Goal: Transaction & Acquisition: Purchase product/service

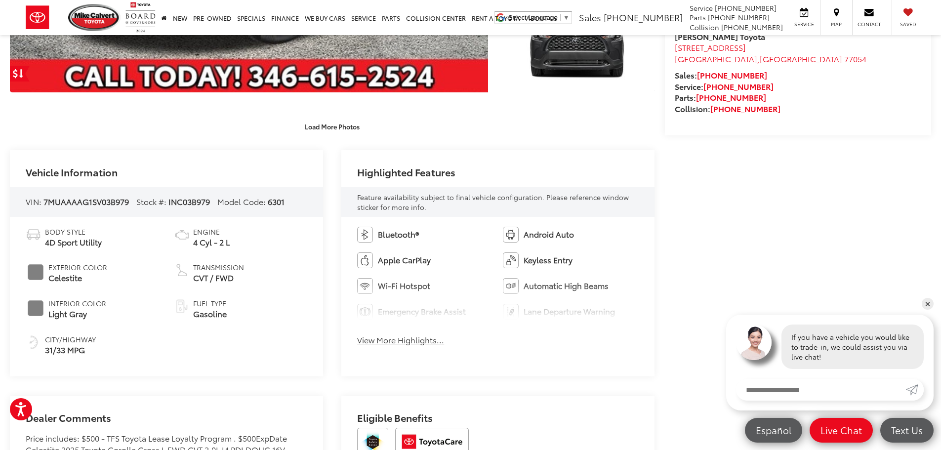
scroll to position [346, 0]
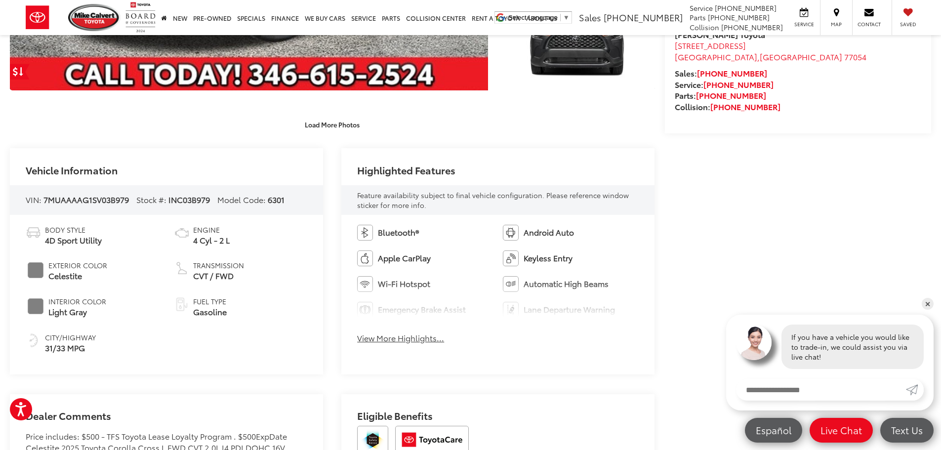
click at [425, 339] on button "View More Highlights..." at bounding box center [400, 338] width 87 height 11
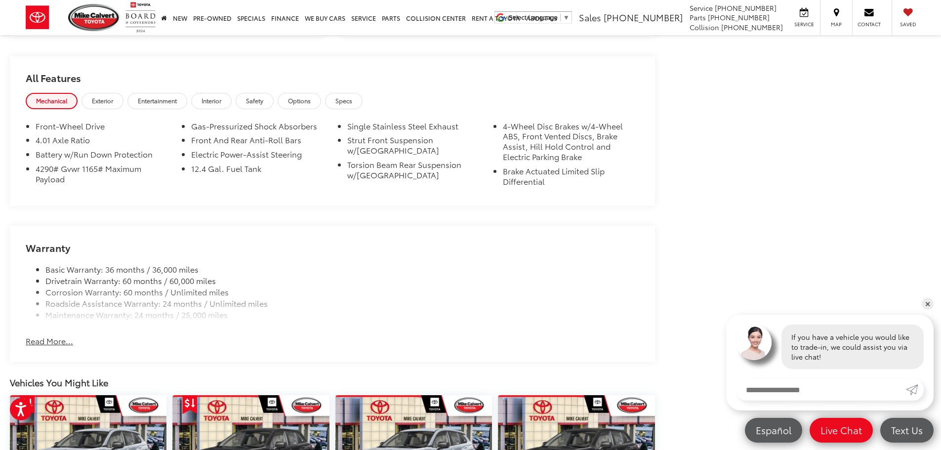
scroll to position [889, 0]
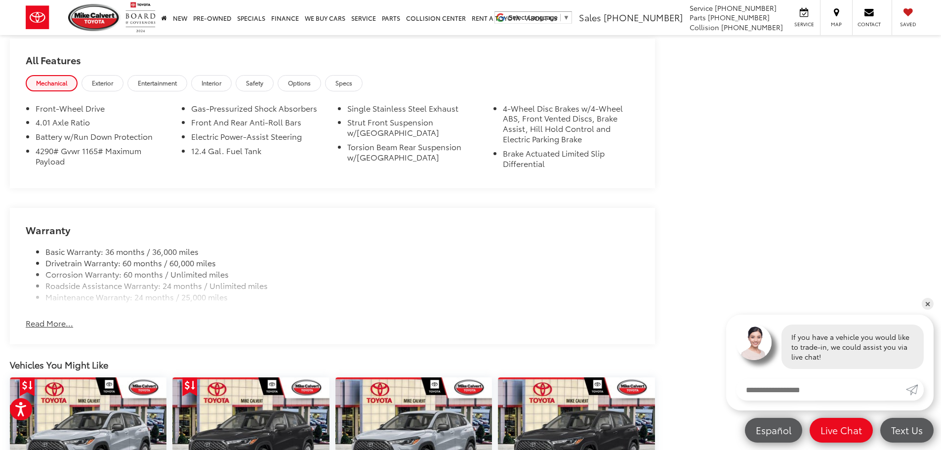
click at [54, 324] on button "Read More..." at bounding box center [49, 323] width 47 height 11
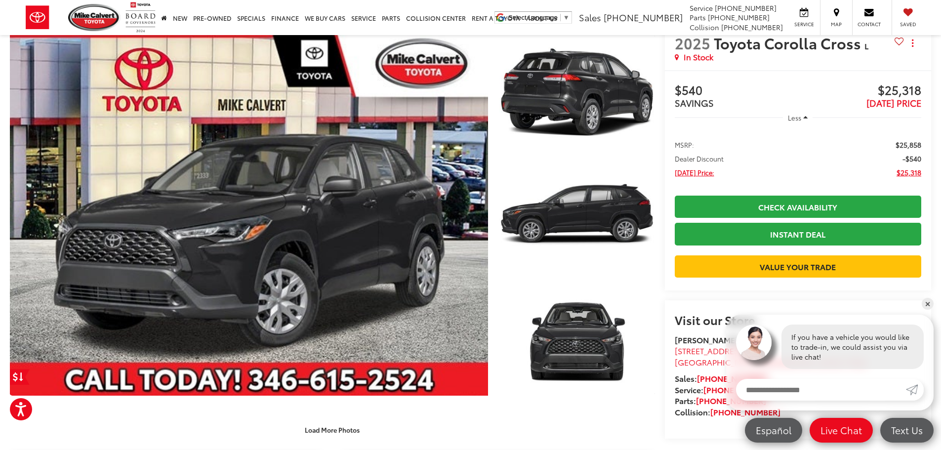
scroll to position [0, 0]
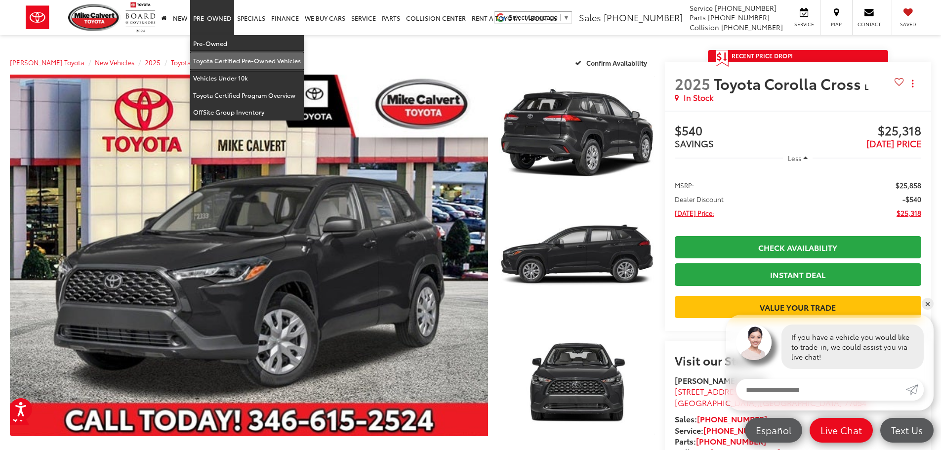
click at [211, 57] on link "Toyota Certified Pre-Owned Vehicles" at bounding box center [247, 60] width 114 height 17
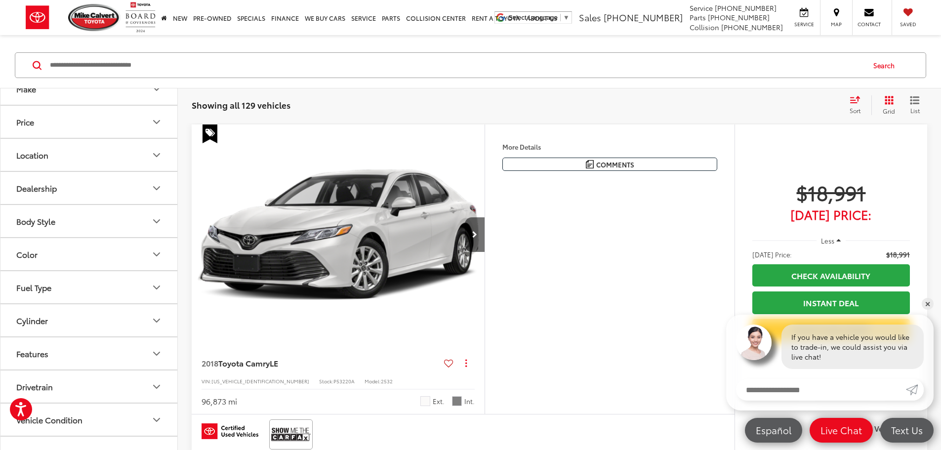
scroll to position [148, 0]
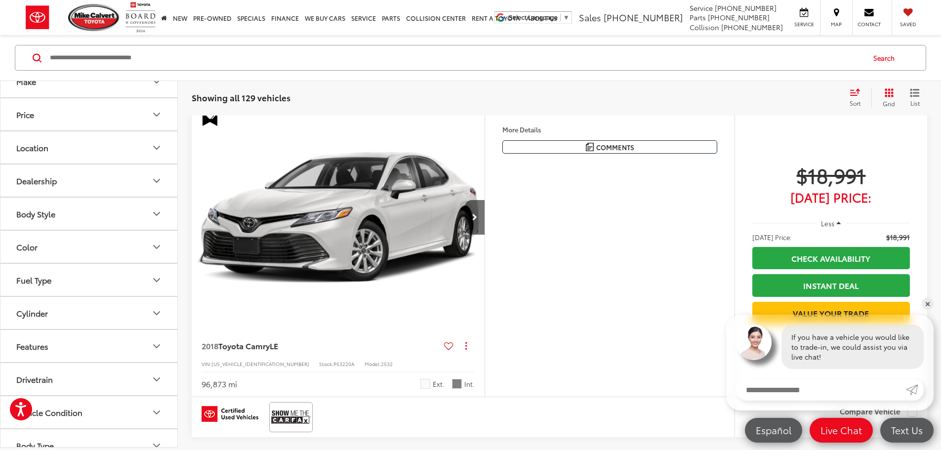
click at [52, 209] on div "Body Style" at bounding box center [35, 213] width 39 height 9
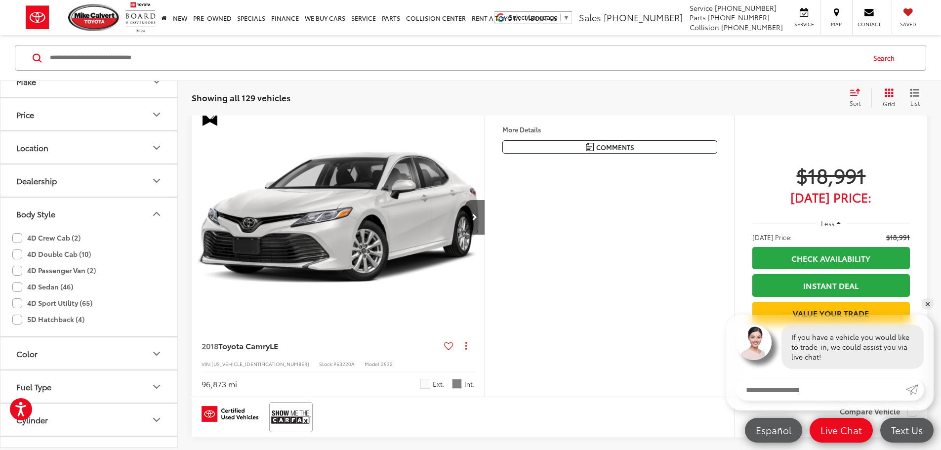
click at [15, 303] on label "4D Sport Utility (65)" at bounding box center [52, 303] width 80 height 16
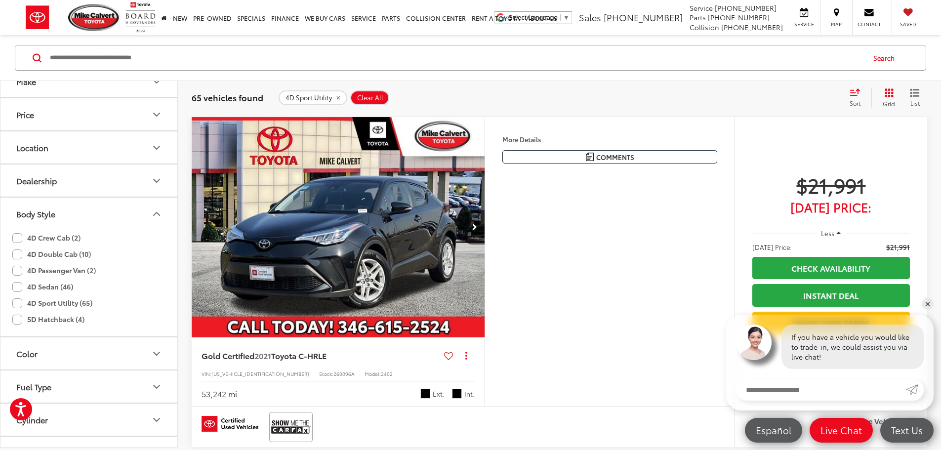
click at [848, 97] on div "Sort" at bounding box center [858, 98] width 27 height 20
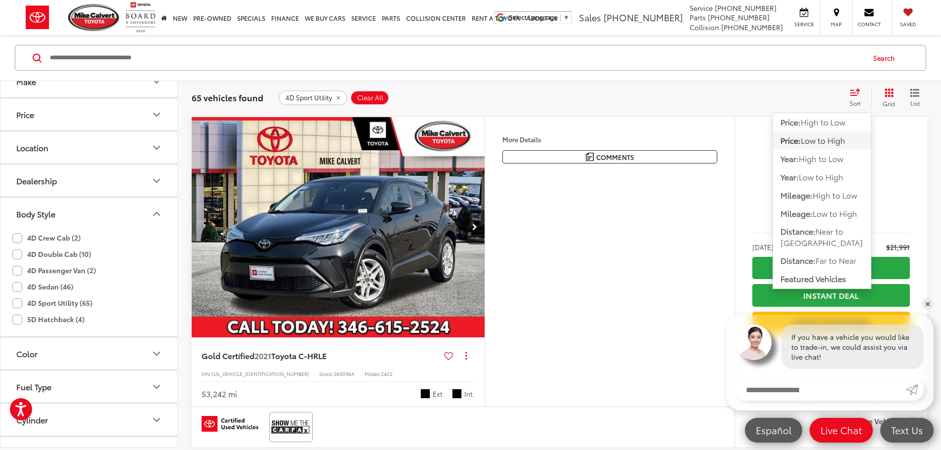
click at [815, 139] on span "Low to High" at bounding box center [823, 139] width 44 height 11
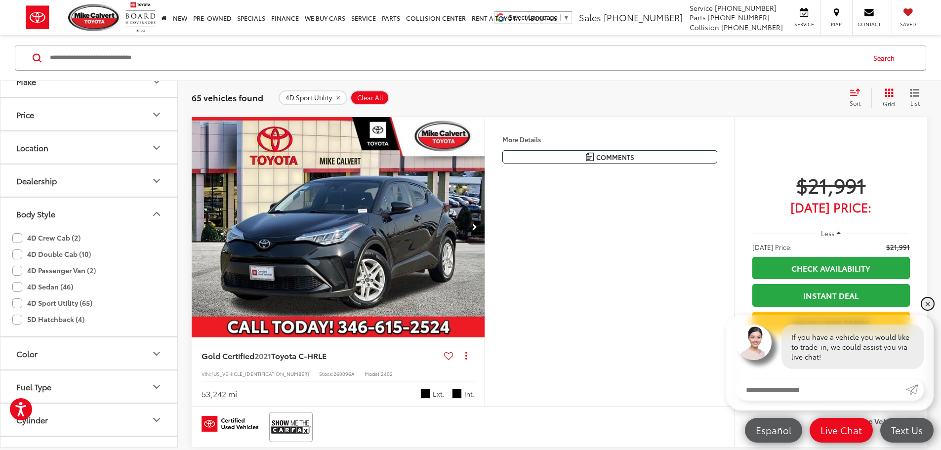
click at [929, 306] on link "✕" at bounding box center [928, 304] width 12 height 12
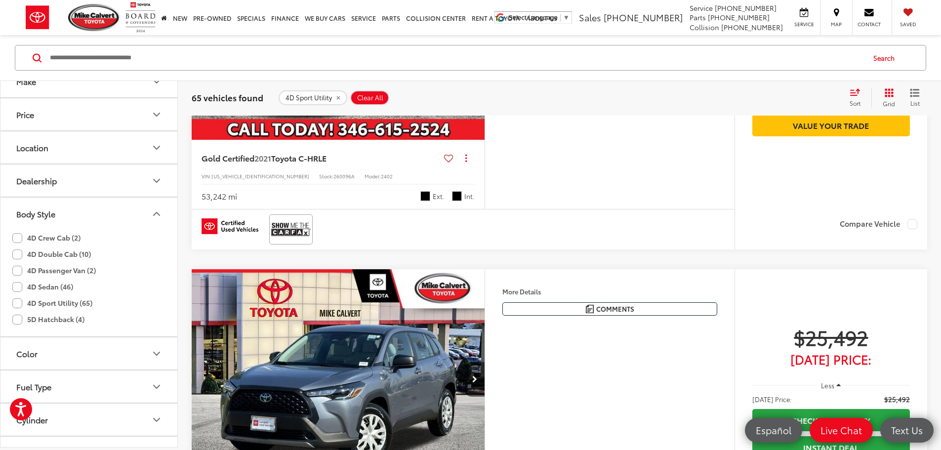
scroll to position [534, 0]
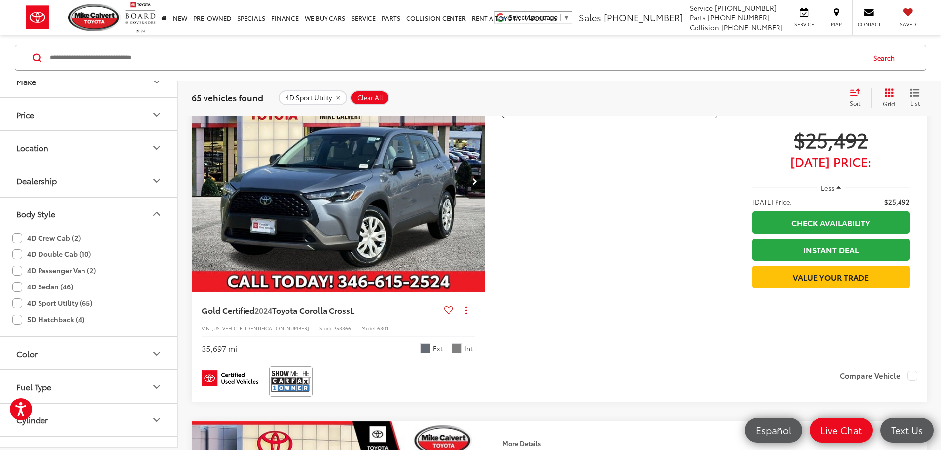
click at [829, 192] on span "Less" at bounding box center [827, 187] width 13 height 9
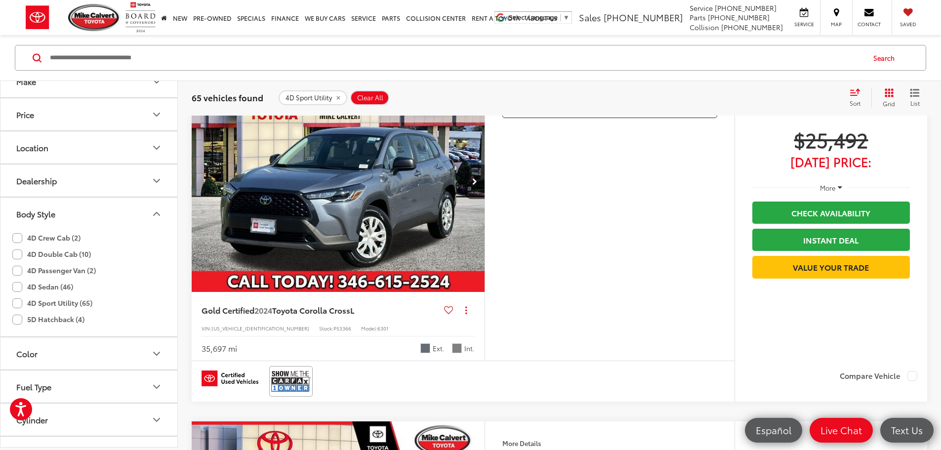
click at [829, 192] on span "More" at bounding box center [828, 187] width 16 height 9
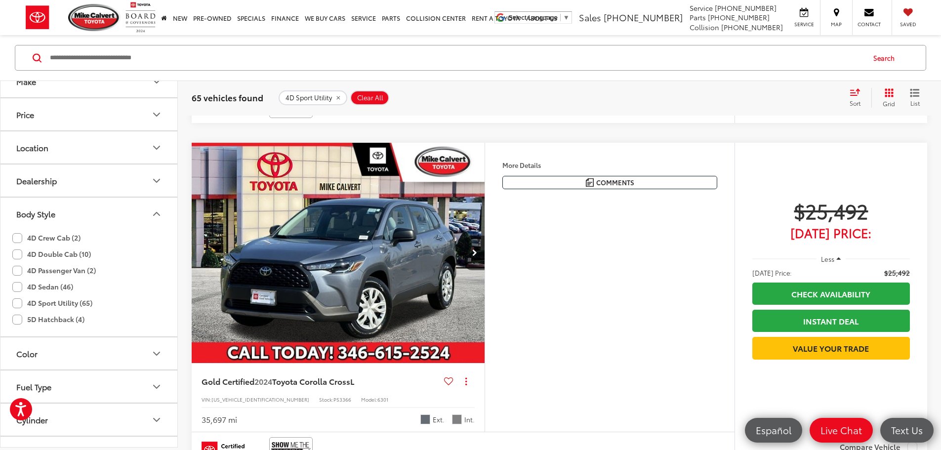
scroll to position [336, 0]
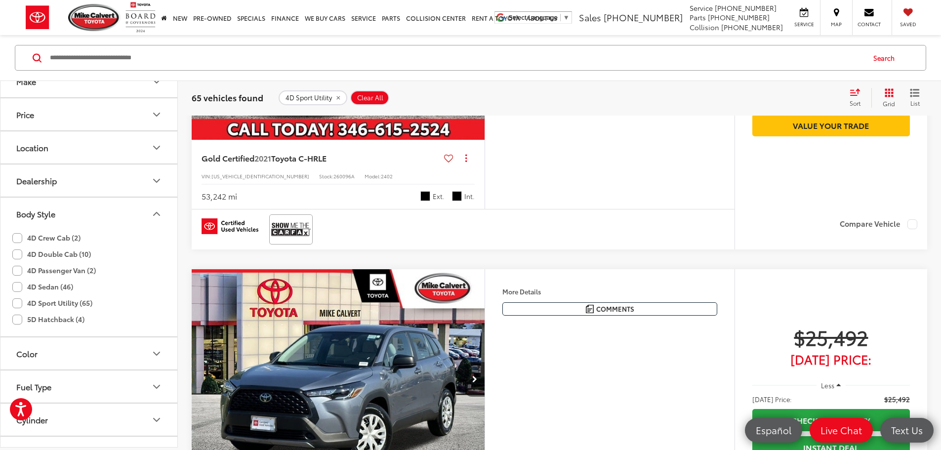
click at [854, 95] on icon "Select sort value" at bounding box center [855, 92] width 9 height 6
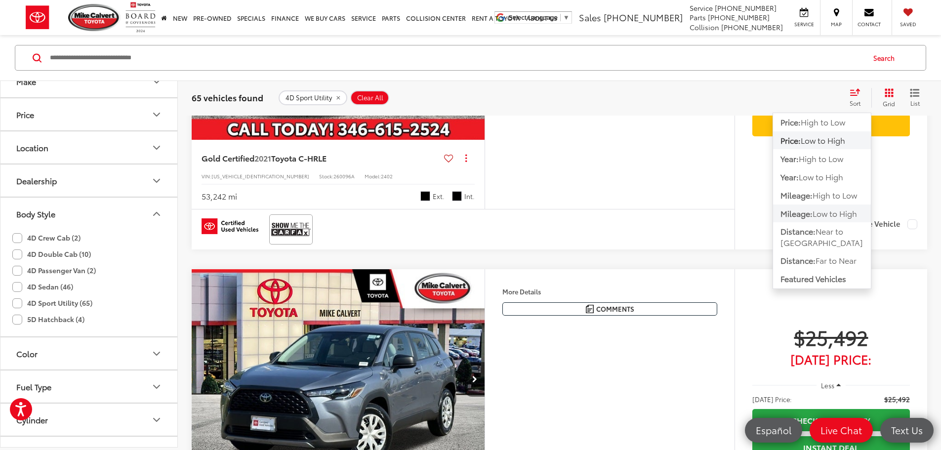
click at [820, 215] on span "Low to High" at bounding box center [835, 213] width 44 height 11
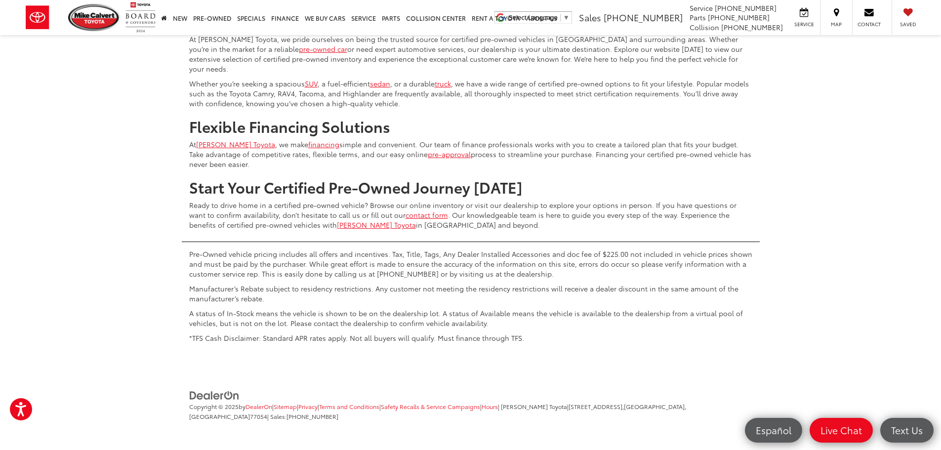
scroll to position [4764, 0]
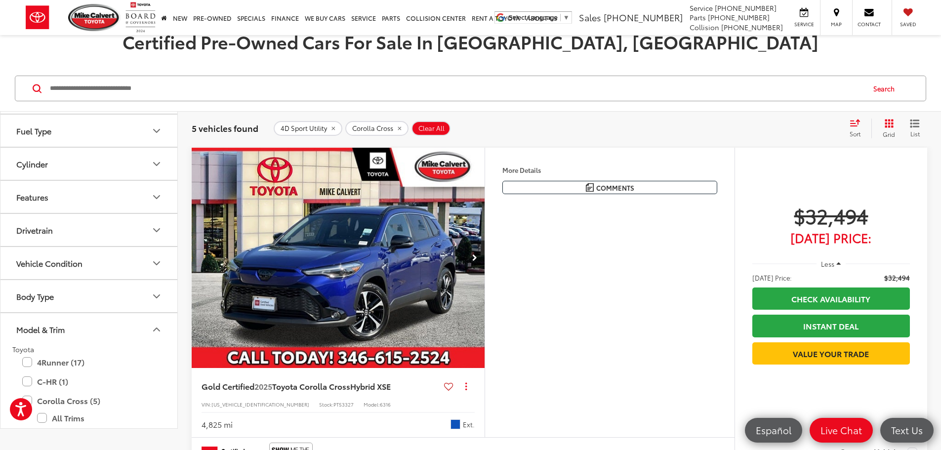
scroll to position [89, 0]
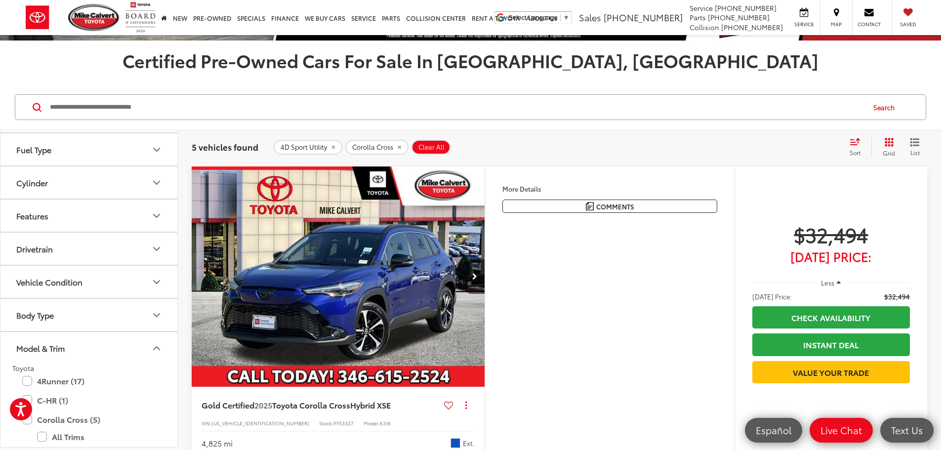
click at [0, 0] on button "More..." at bounding box center [0, 0] width 0 height 0
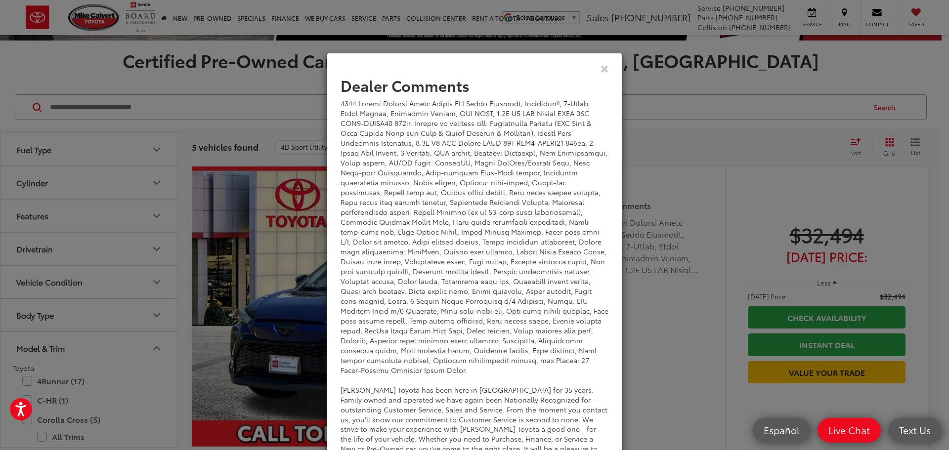
click at [264, 264] on div "Dealer Comments [PERSON_NAME] Toyota has been here in [GEOGRAPHIC_DATA] for 35 …" at bounding box center [474, 225] width 949 height 450
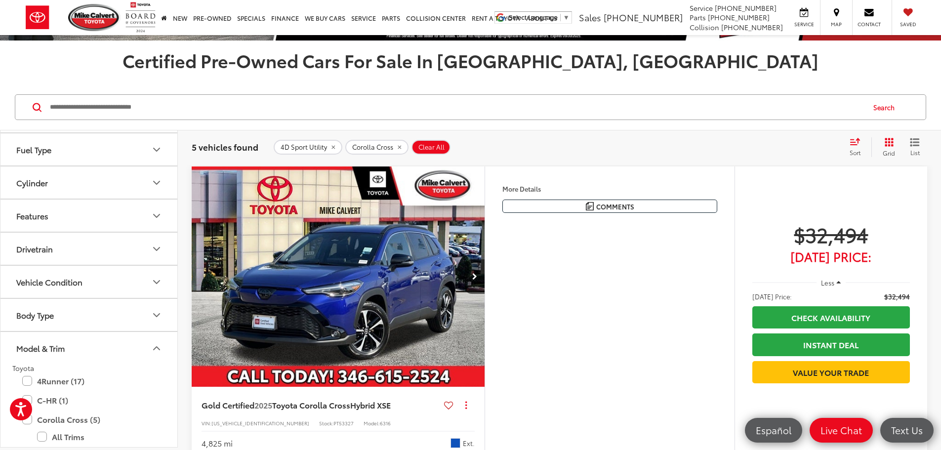
click at [264, 264] on img "2025 Toyota Corolla Cross Hybrid XSE 0" at bounding box center [338, 276] width 294 height 221
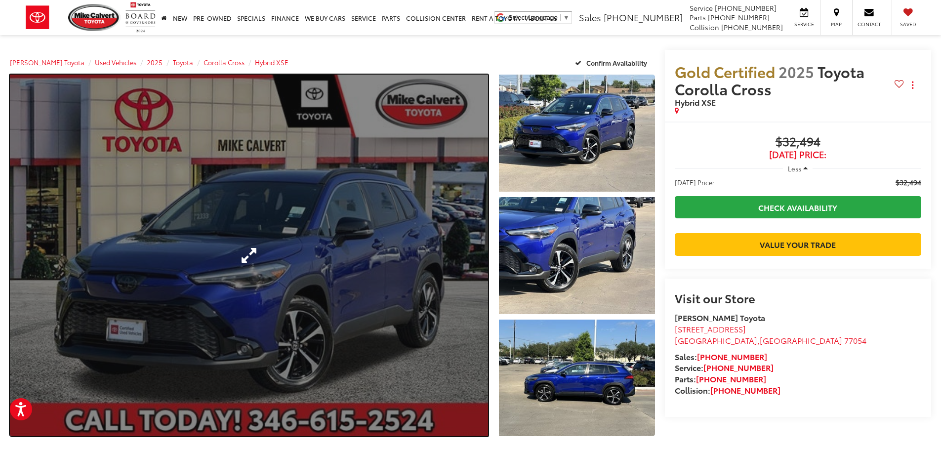
click at [333, 226] on link "Expand Photo 0" at bounding box center [249, 256] width 478 height 362
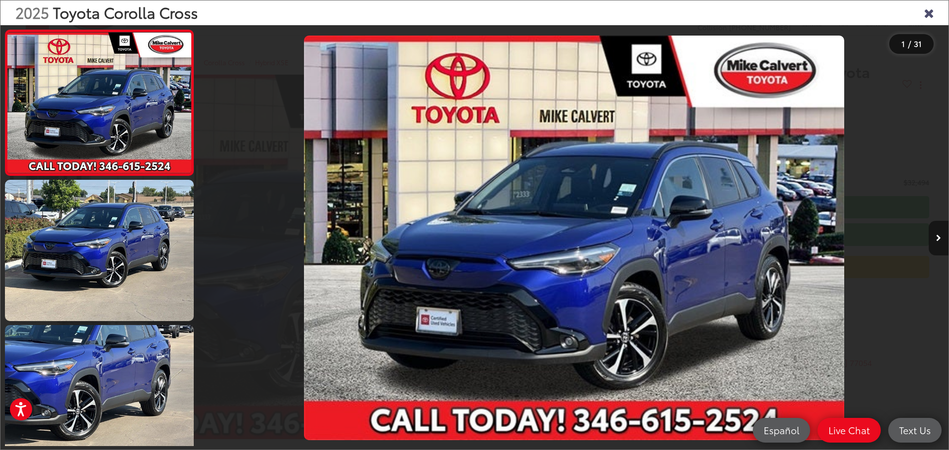
click at [939, 241] on icon "Next image" at bounding box center [938, 238] width 5 height 7
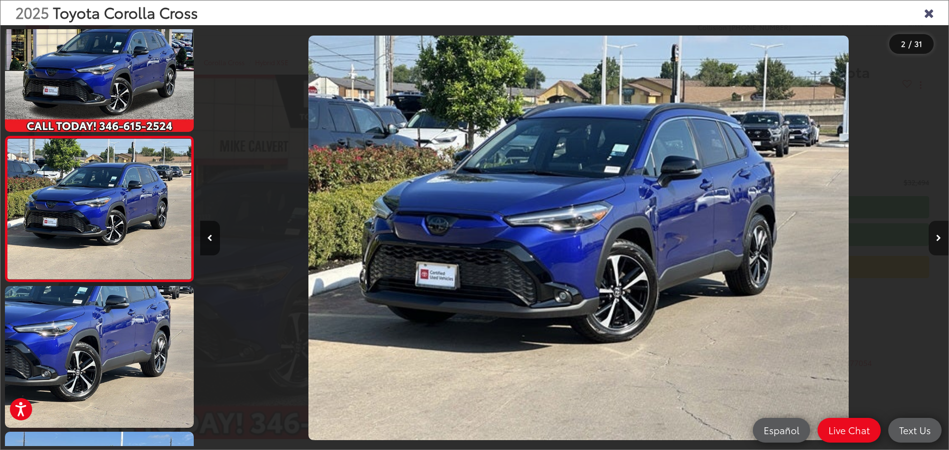
scroll to position [0, 748]
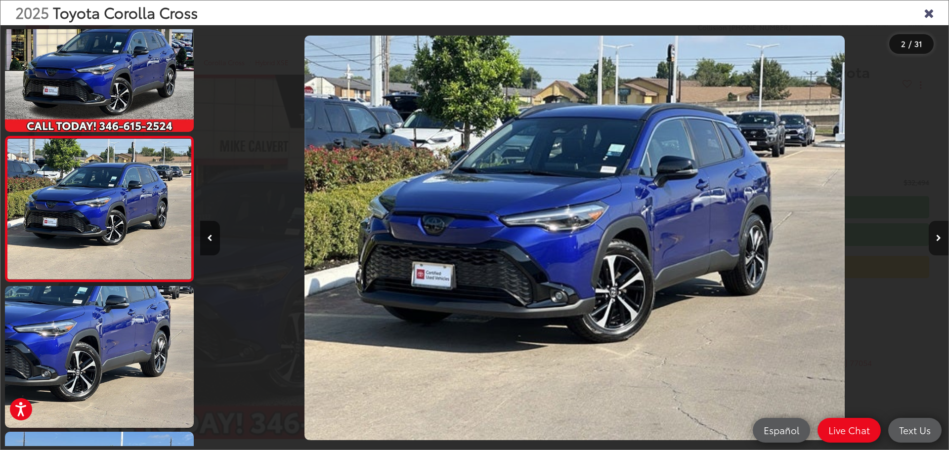
click at [939, 241] on icon "Next image" at bounding box center [938, 238] width 5 height 7
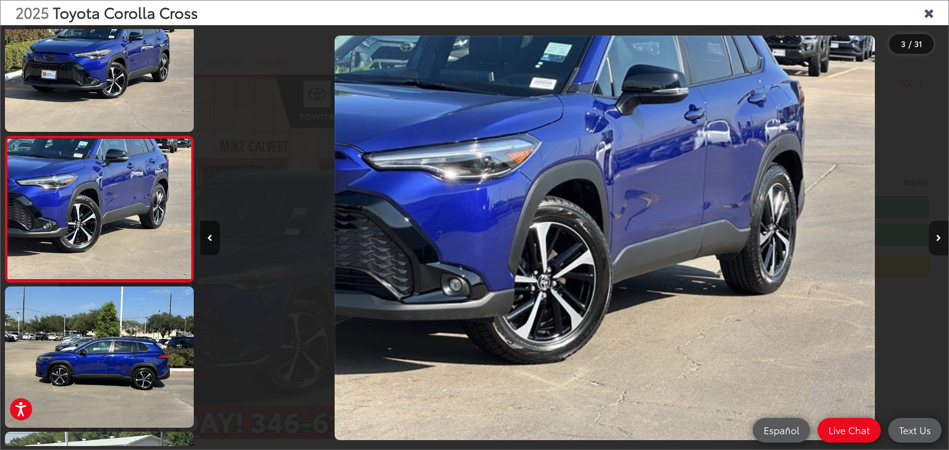
scroll to position [0, 1497]
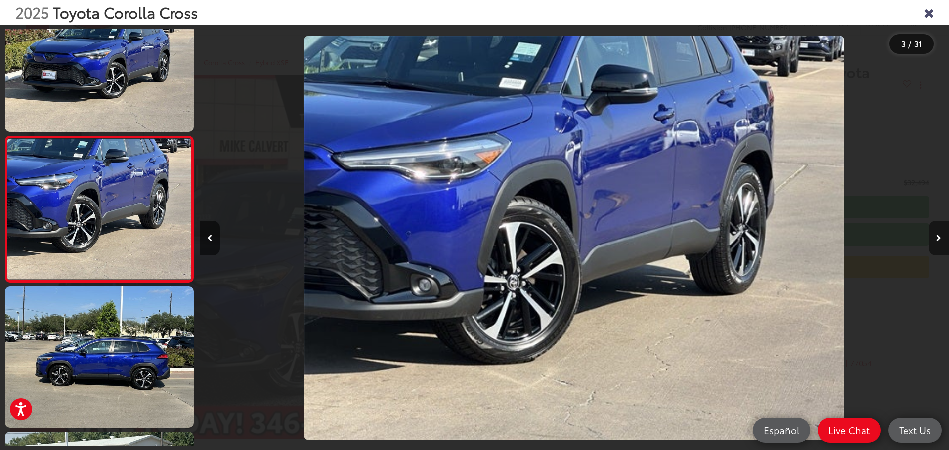
click at [939, 241] on icon "Next image" at bounding box center [938, 238] width 5 height 7
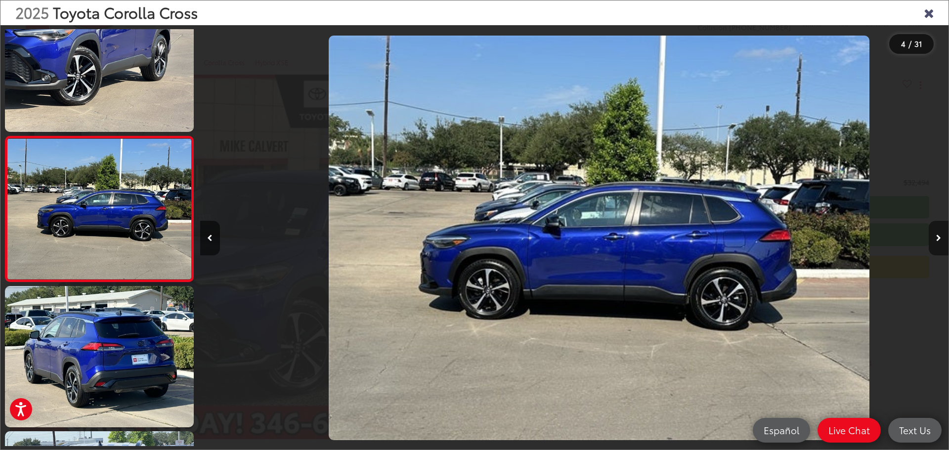
scroll to position [0, 2245]
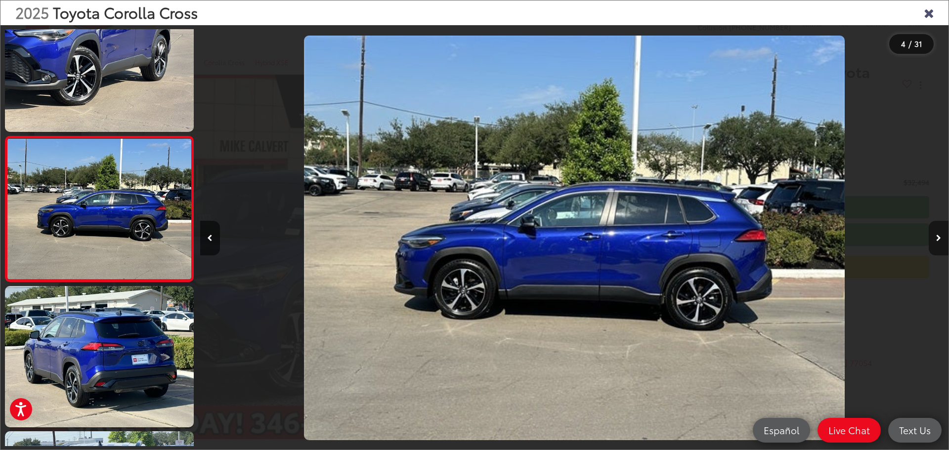
click at [939, 241] on icon "Next image" at bounding box center [938, 238] width 5 height 7
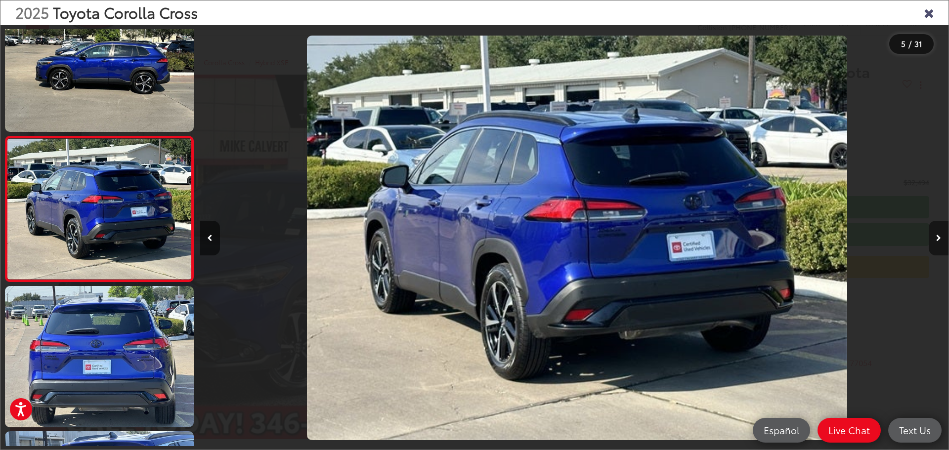
scroll to position [0, 2993]
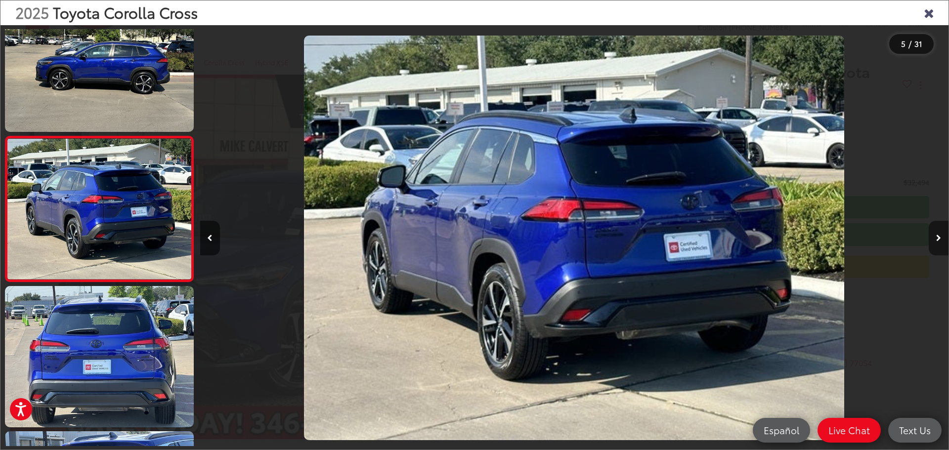
click at [939, 241] on icon "Next image" at bounding box center [938, 238] width 5 height 7
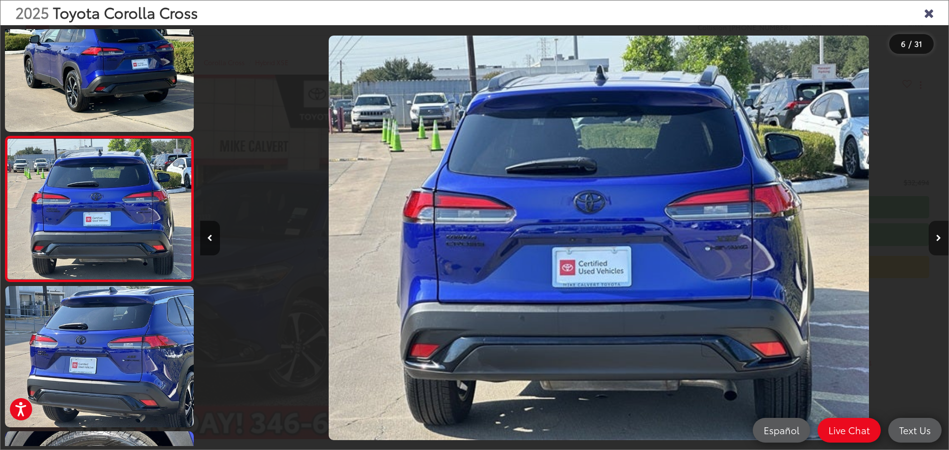
scroll to position [0, 3741]
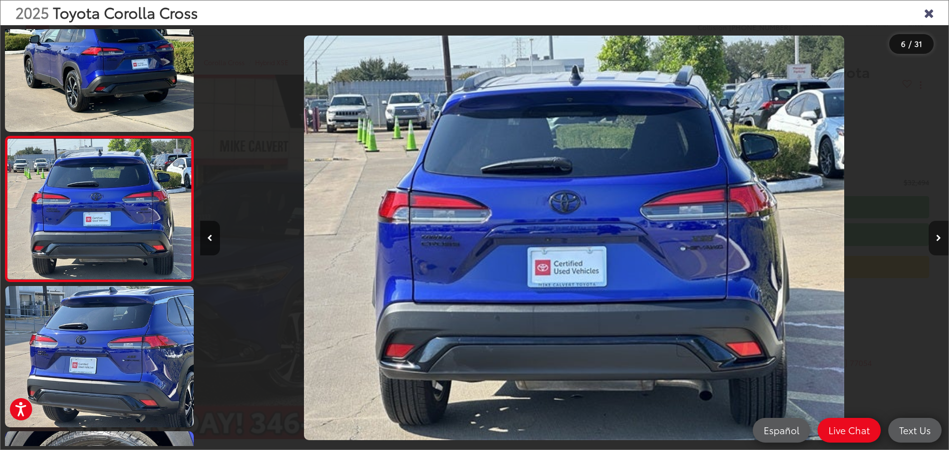
click at [939, 241] on icon "Next image" at bounding box center [938, 238] width 5 height 7
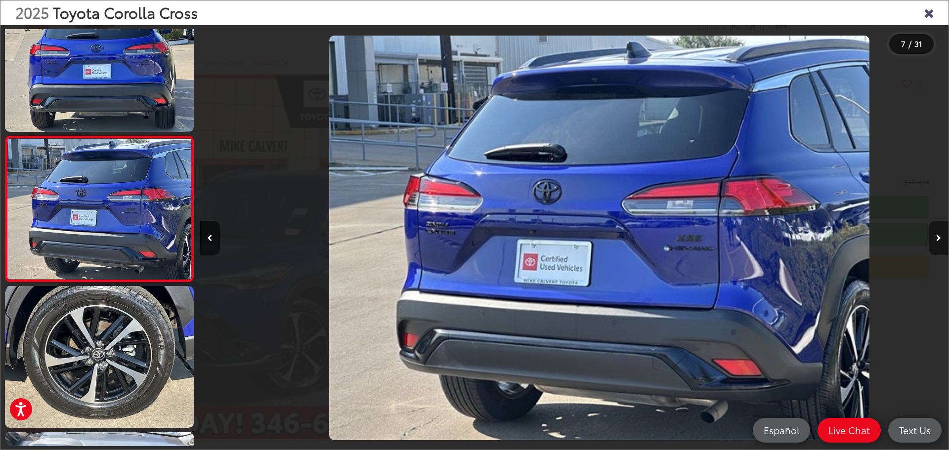
scroll to position [0, 4489]
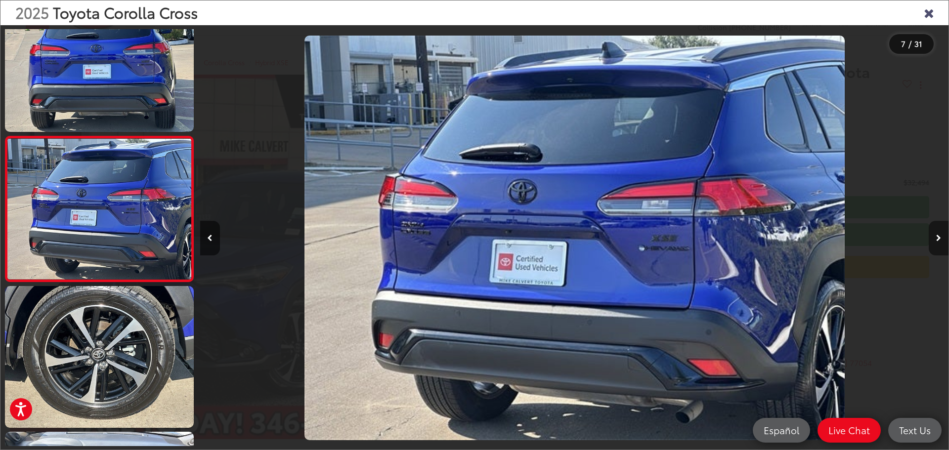
click at [939, 241] on icon "Next image" at bounding box center [938, 238] width 5 height 7
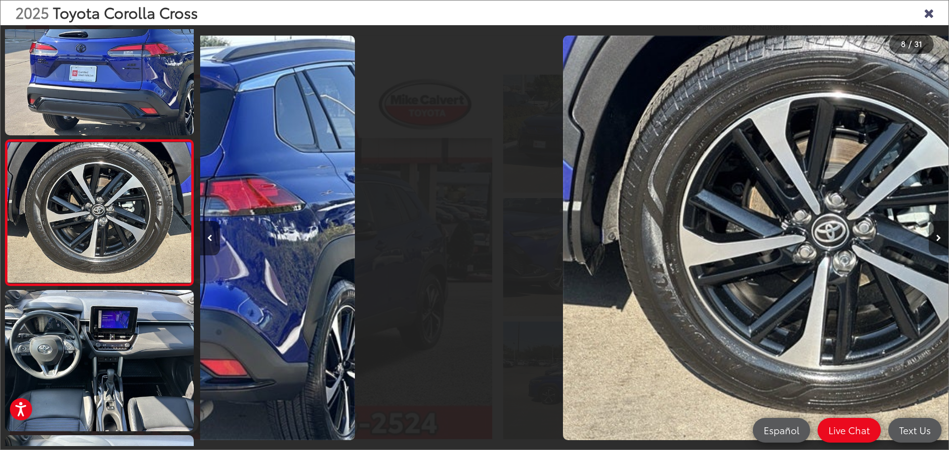
scroll to position [0, 0]
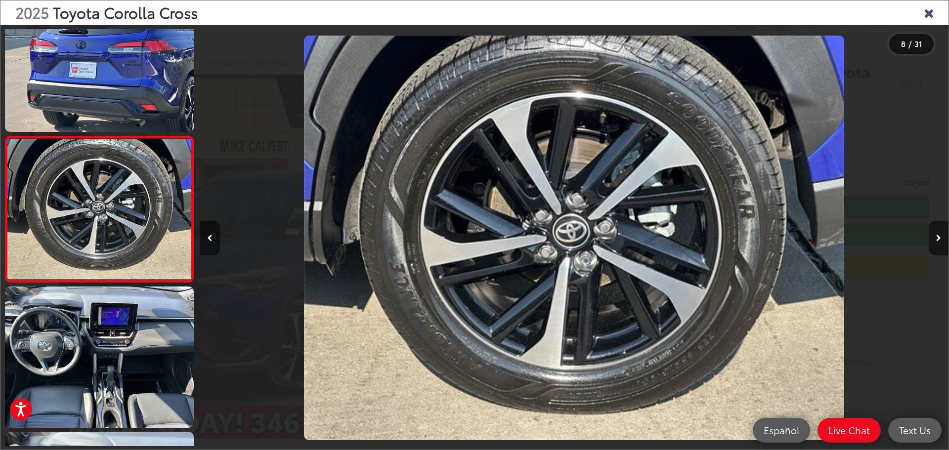
click at [939, 241] on icon "Next image" at bounding box center [938, 238] width 5 height 7
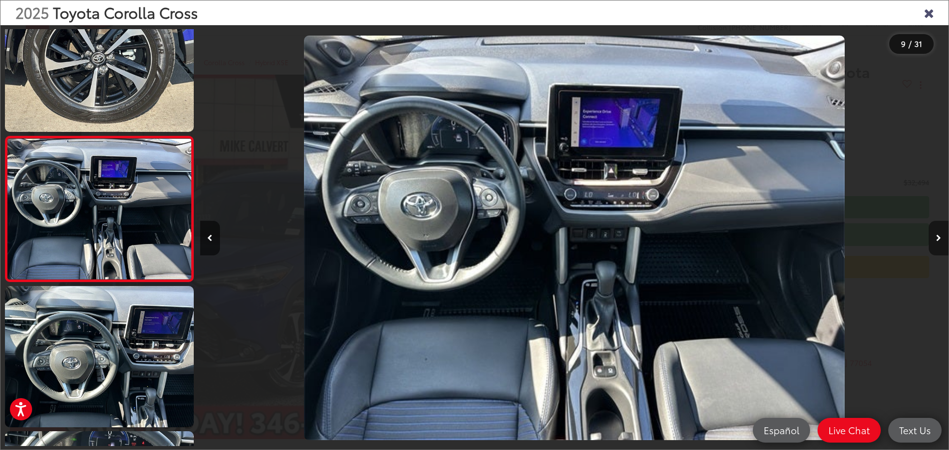
click at [939, 241] on icon "Next image" at bounding box center [938, 238] width 5 height 7
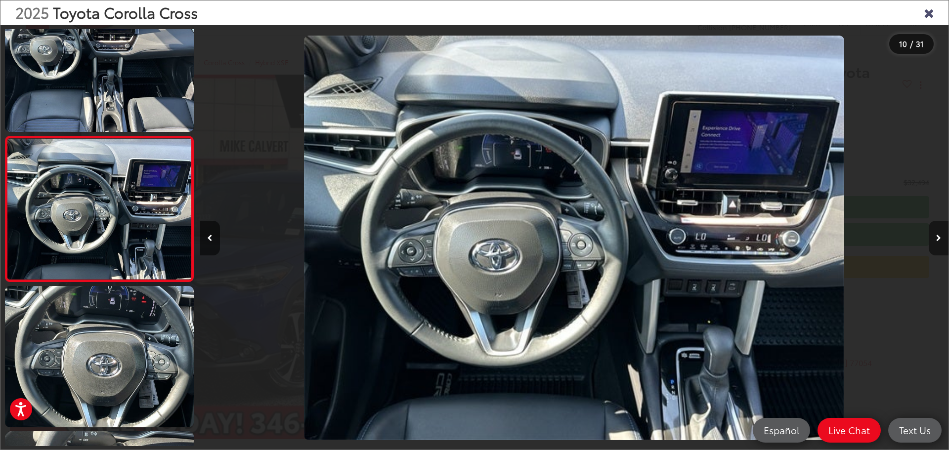
click at [939, 241] on icon "Next image" at bounding box center [938, 238] width 5 height 7
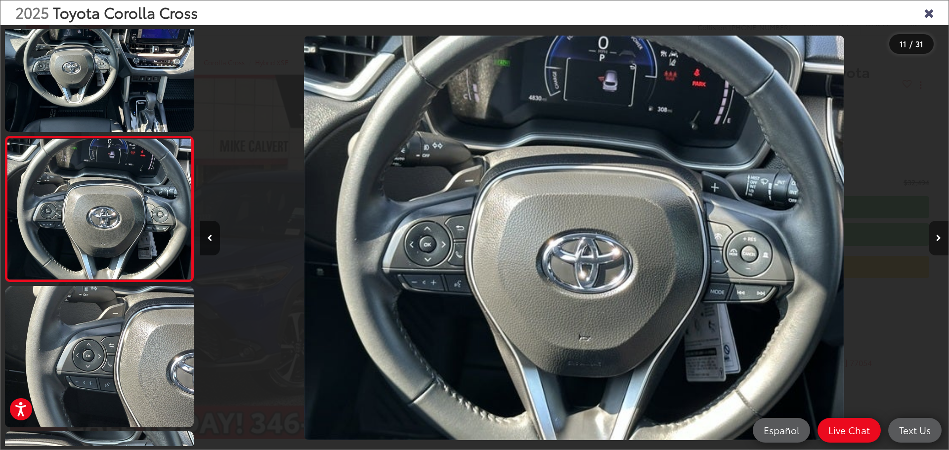
click at [939, 241] on icon "Next image" at bounding box center [938, 238] width 5 height 7
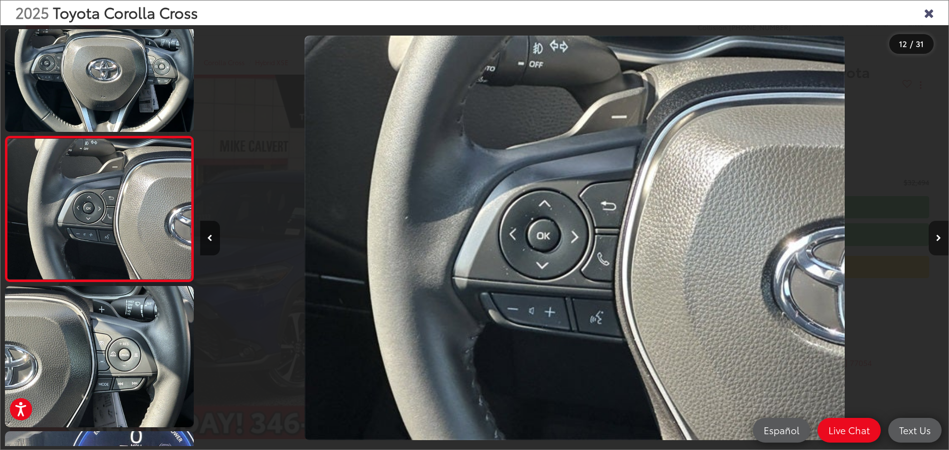
click at [939, 241] on icon "Next image" at bounding box center [938, 238] width 5 height 7
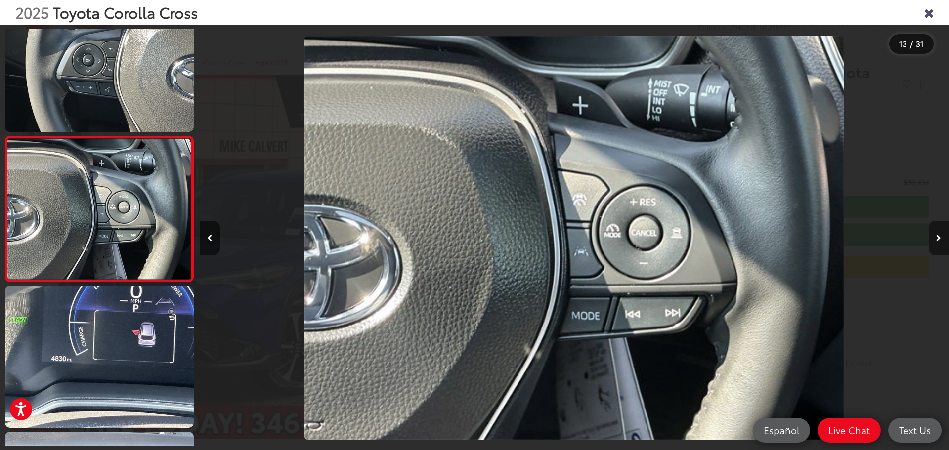
click at [939, 241] on icon "Next image" at bounding box center [938, 238] width 5 height 7
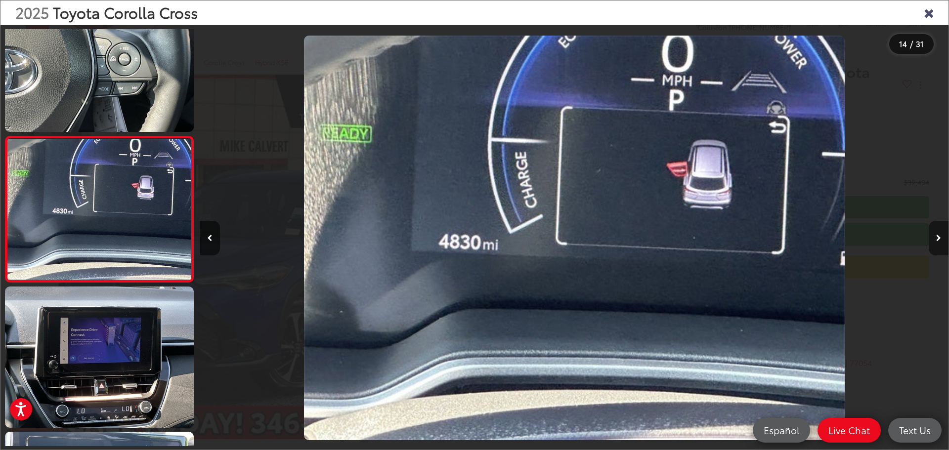
click at [939, 241] on icon "Next image" at bounding box center [938, 238] width 5 height 7
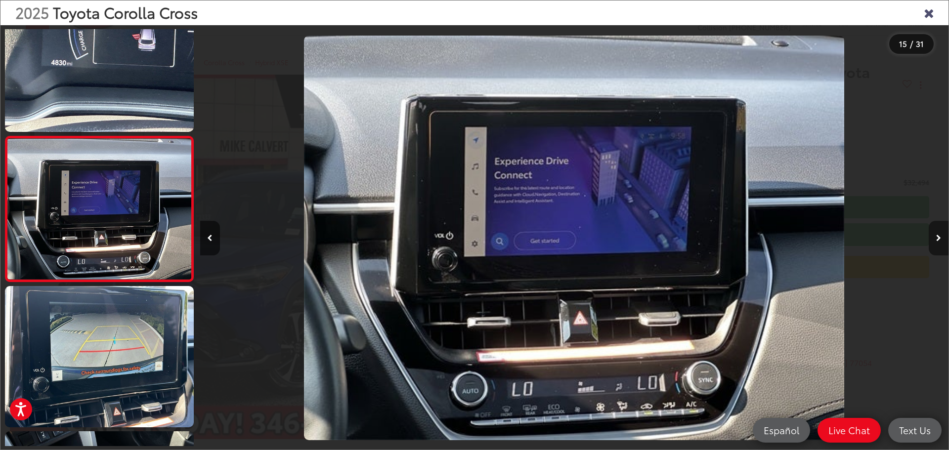
click at [939, 241] on icon "Next image" at bounding box center [938, 238] width 5 height 7
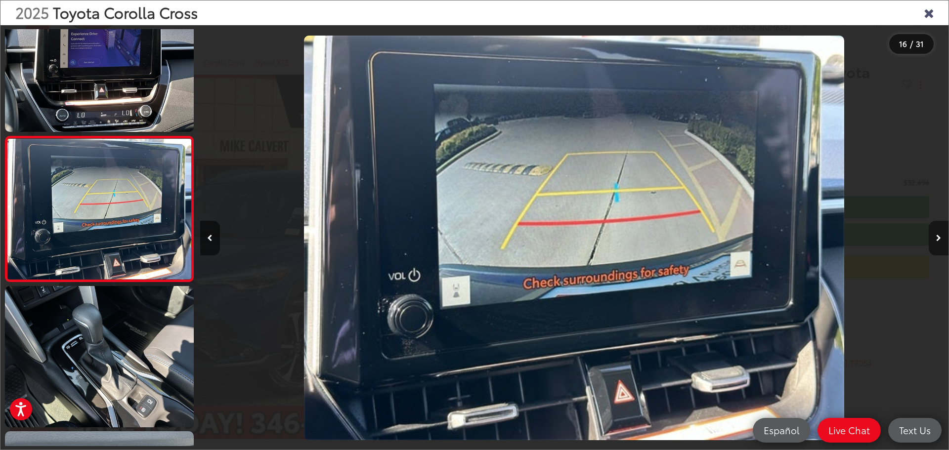
click at [939, 241] on icon "Next image" at bounding box center [938, 238] width 5 height 7
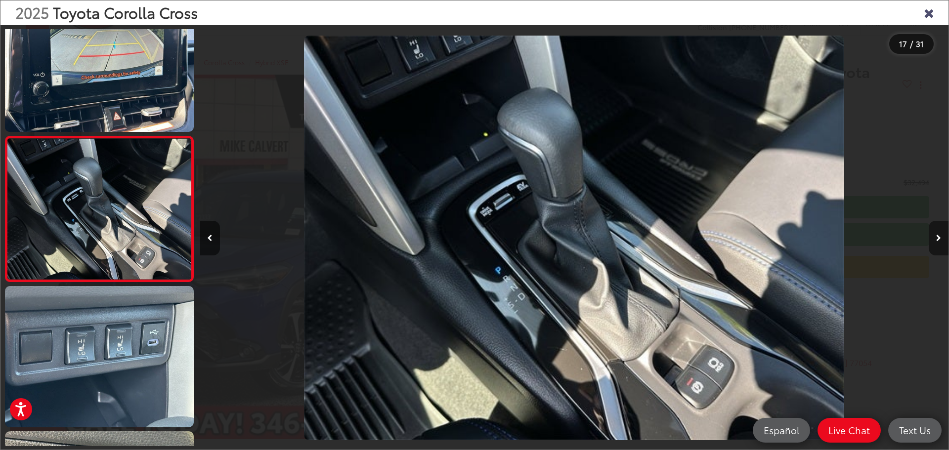
click at [939, 241] on icon "Next image" at bounding box center [938, 238] width 5 height 7
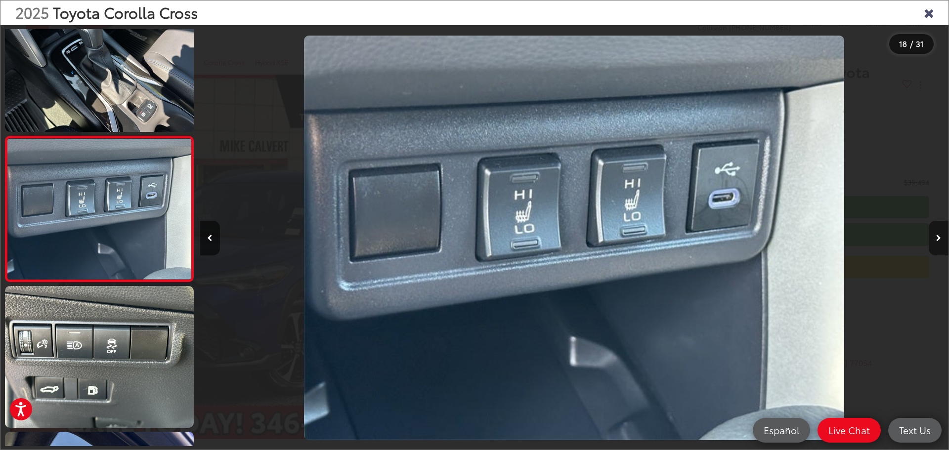
click at [939, 241] on icon "Next image" at bounding box center [938, 238] width 5 height 7
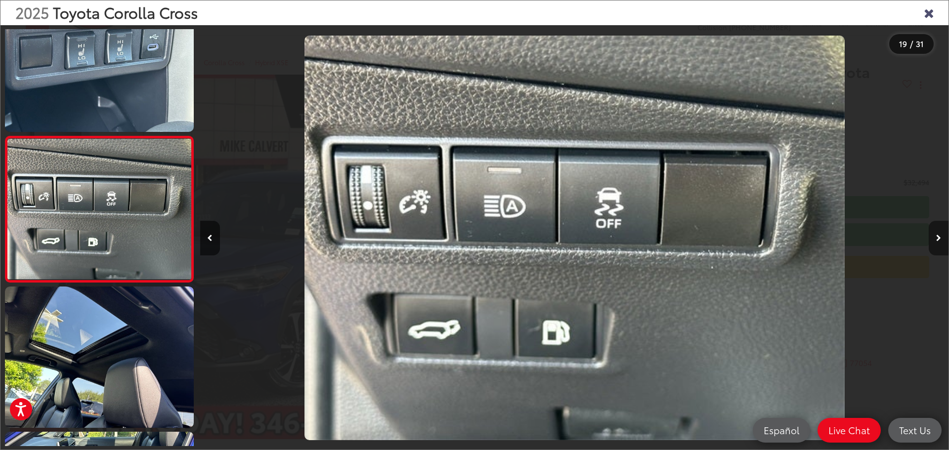
click at [939, 241] on icon "Next image" at bounding box center [938, 238] width 5 height 7
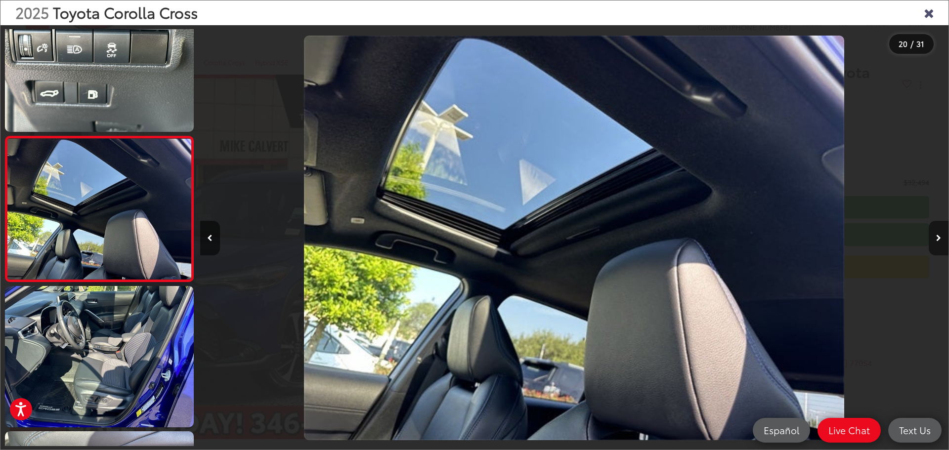
click at [939, 241] on icon "Next image" at bounding box center [938, 238] width 5 height 7
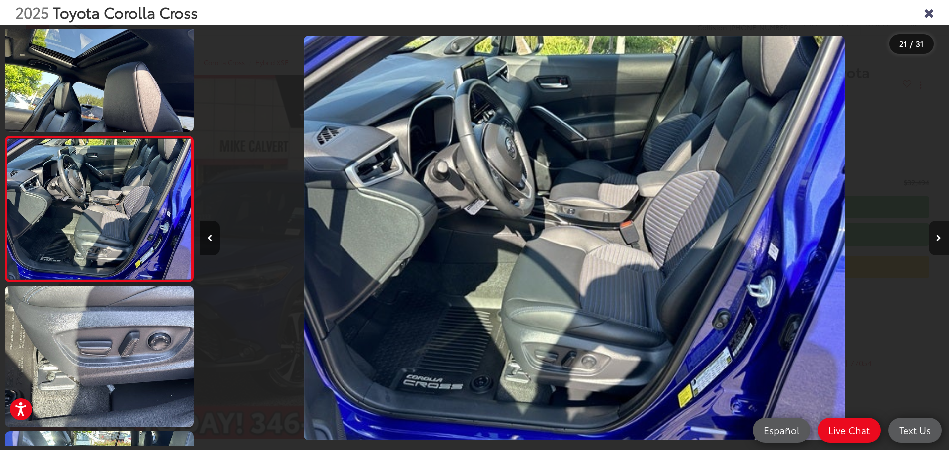
click at [939, 241] on icon "Next image" at bounding box center [938, 238] width 5 height 7
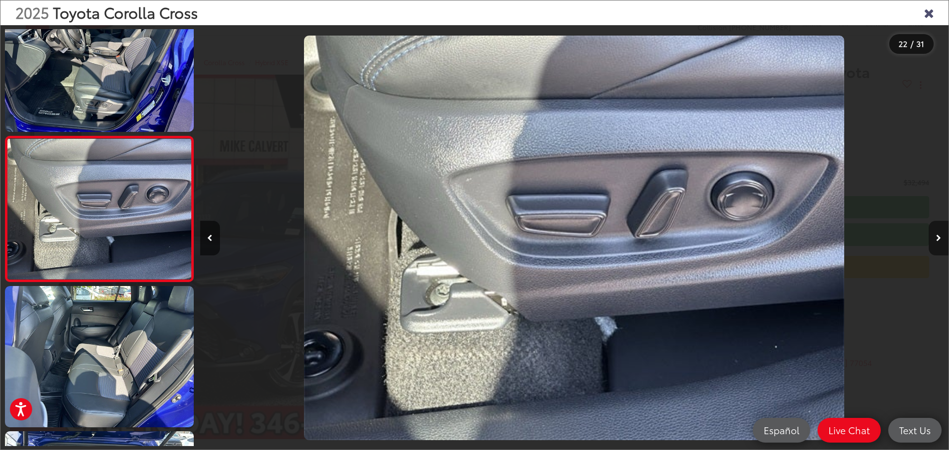
click at [939, 241] on icon "Next image" at bounding box center [938, 238] width 5 height 7
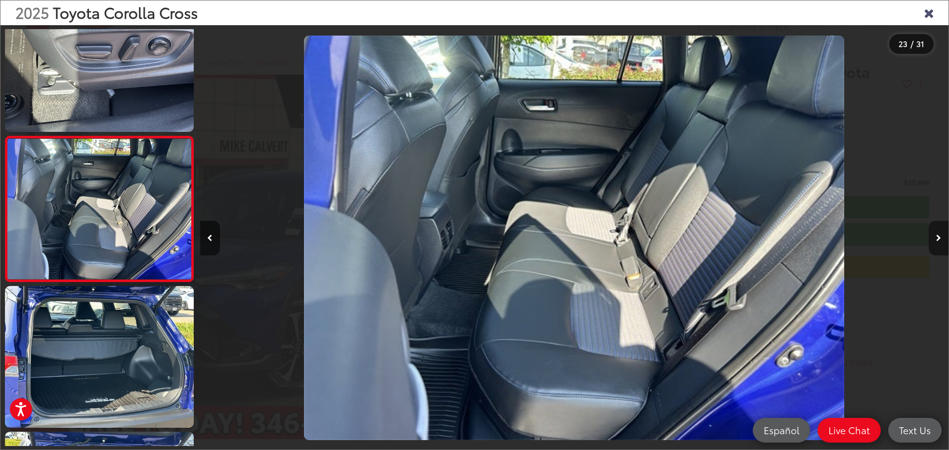
click at [939, 241] on icon "Next image" at bounding box center [938, 238] width 5 height 7
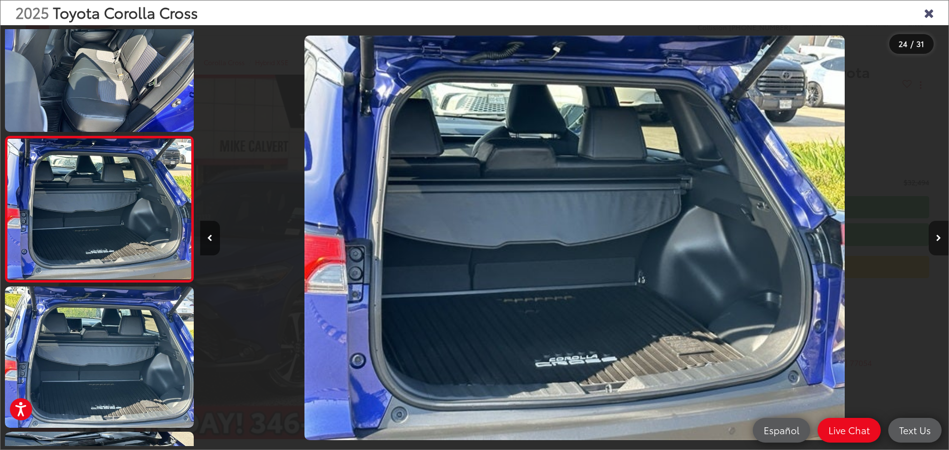
click at [939, 241] on icon "Next image" at bounding box center [938, 238] width 5 height 7
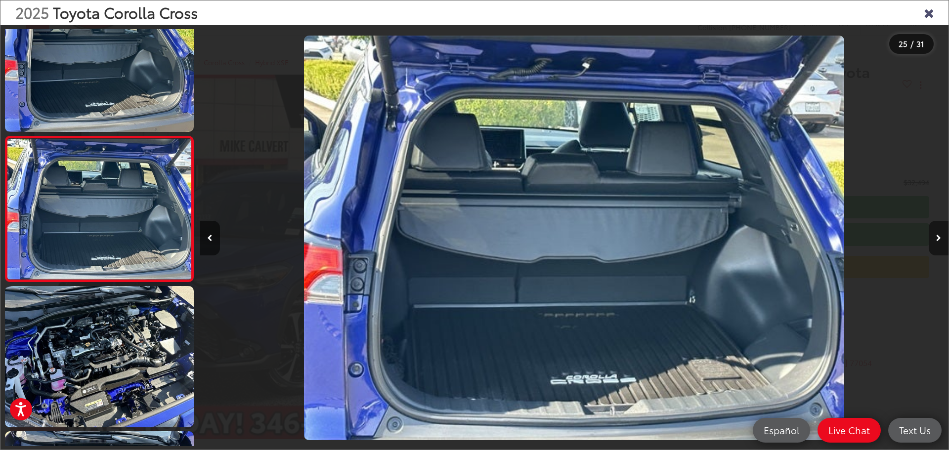
click at [939, 241] on icon "Next image" at bounding box center [938, 238] width 5 height 7
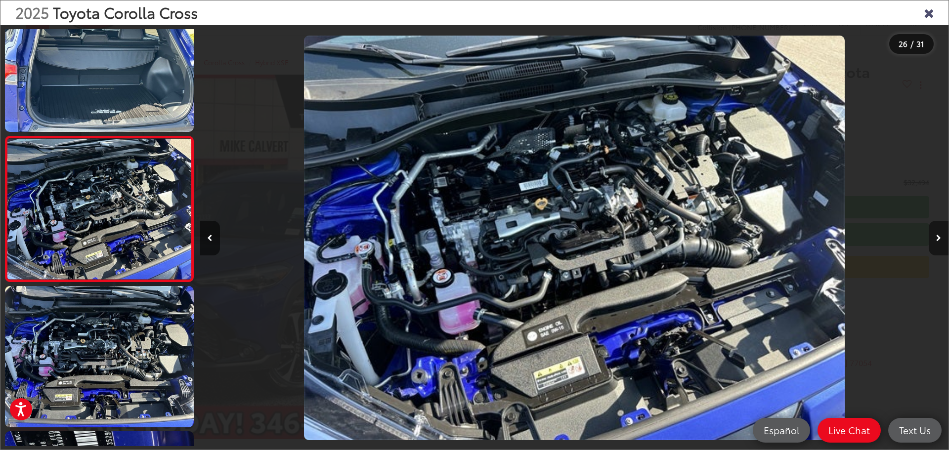
click at [939, 241] on icon "Next image" at bounding box center [938, 238] width 5 height 7
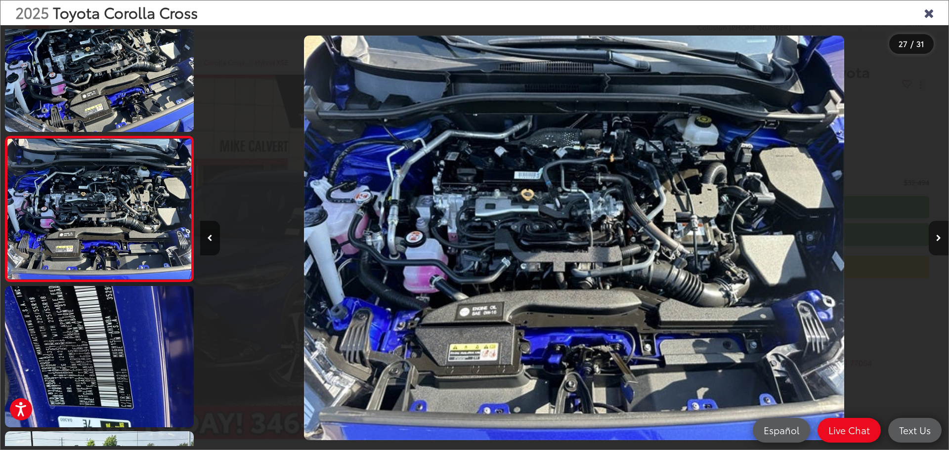
click at [939, 241] on icon "Next image" at bounding box center [938, 238] width 5 height 7
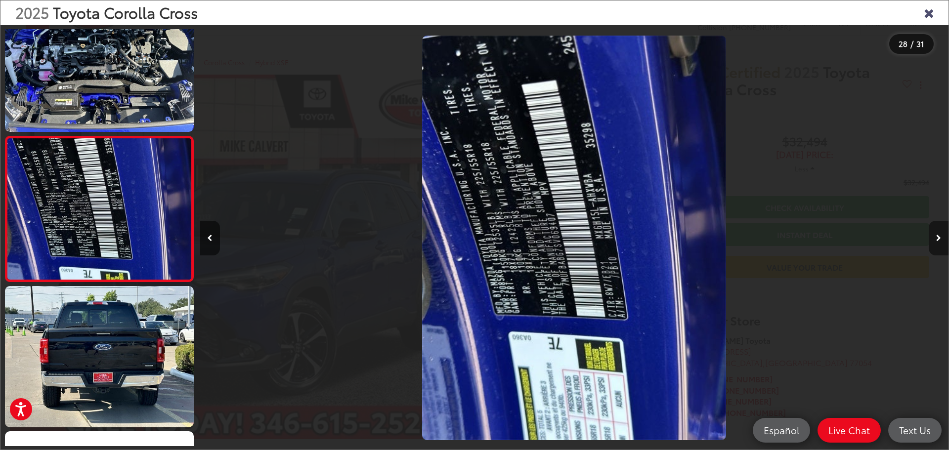
click at [939, 241] on icon "Next image" at bounding box center [938, 238] width 5 height 7
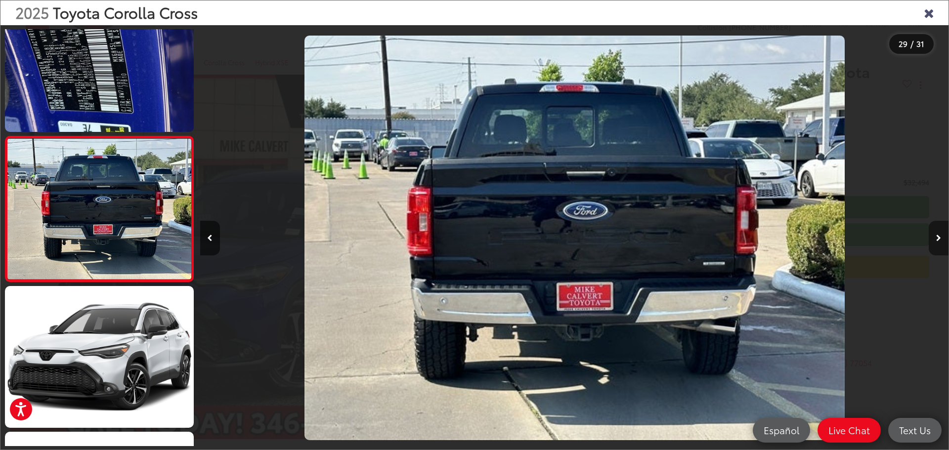
click at [939, 241] on icon "Next image" at bounding box center [938, 238] width 5 height 7
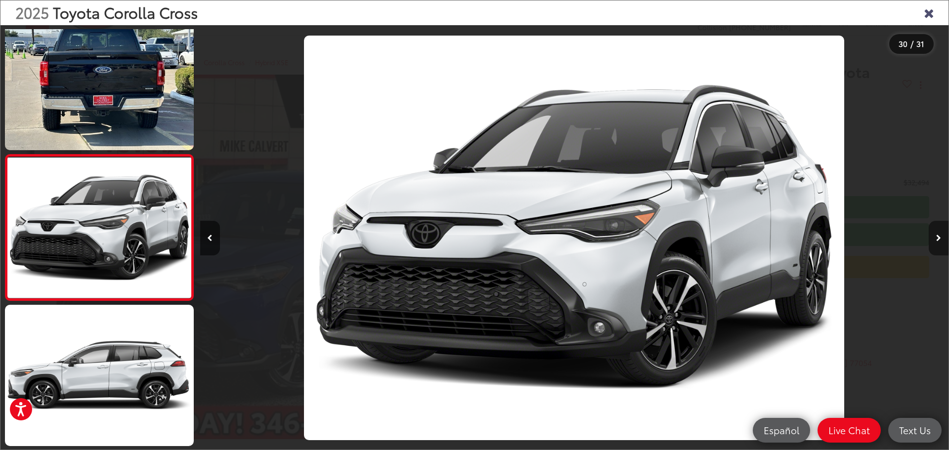
click at [939, 241] on icon "Next image" at bounding box center [938, 238] width 5 height 7
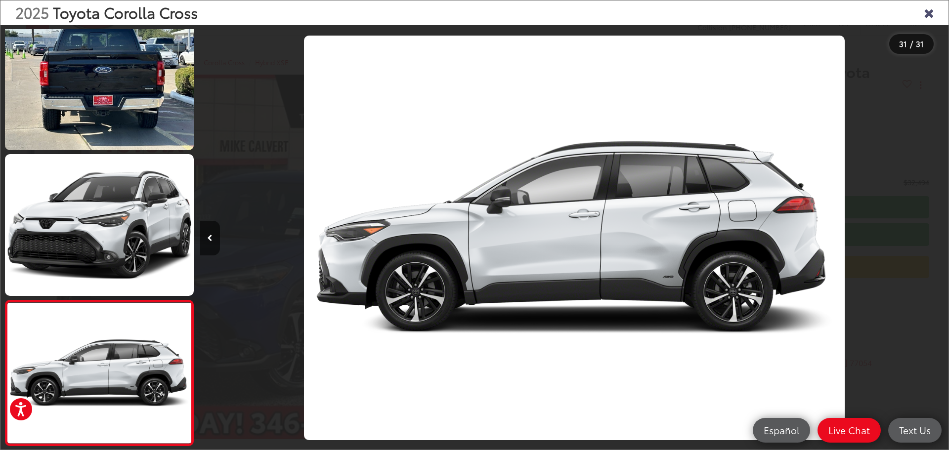
click at [927, 11] on icon "Close gallery" at bounding box center [928, 12] width 10 height 13
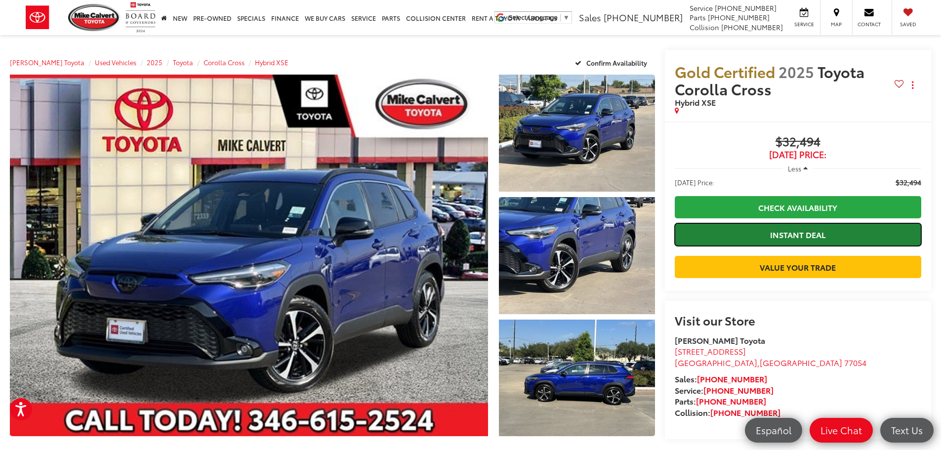
click at [851, 234] on link "Instant Deal" at bounding box center [798, 234] width 247 height 22
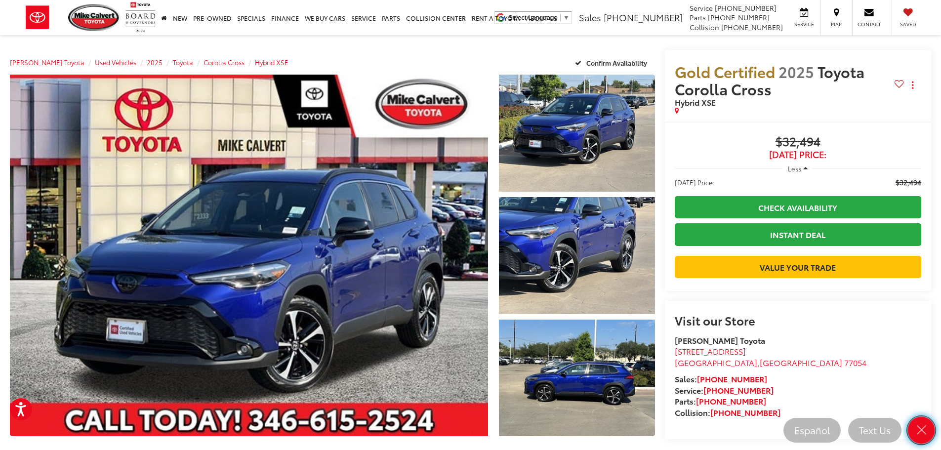
click at [926, 430] on icon "Close" at bounding box center [922, 430] width 14 height 14
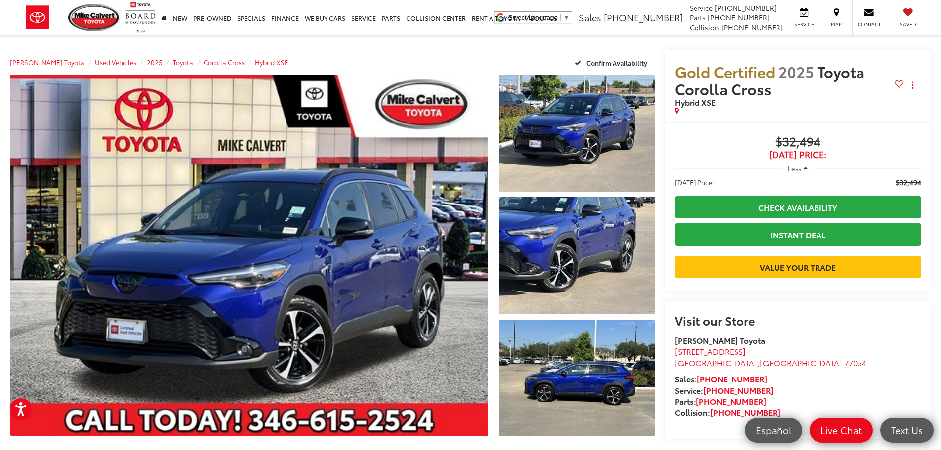
click at [681, 251] on capital-one-entry-button at bounding box center [798, 251] width 247 height 0
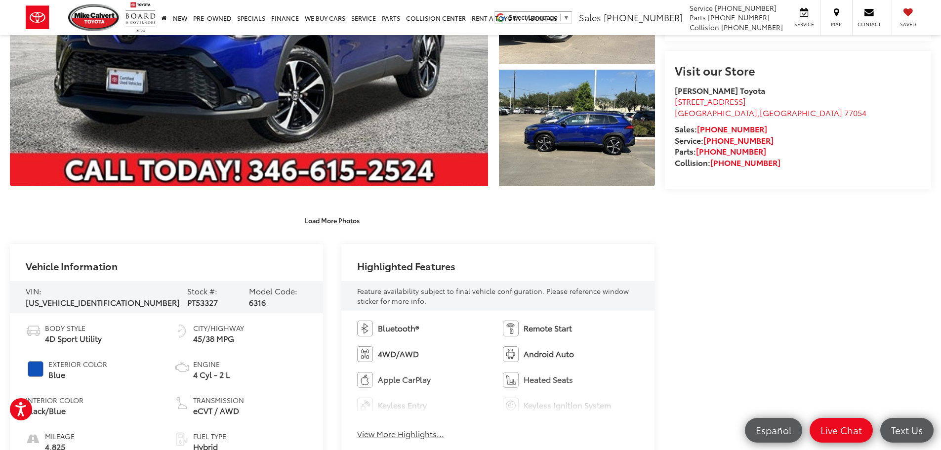
scroll to position [445, 0]
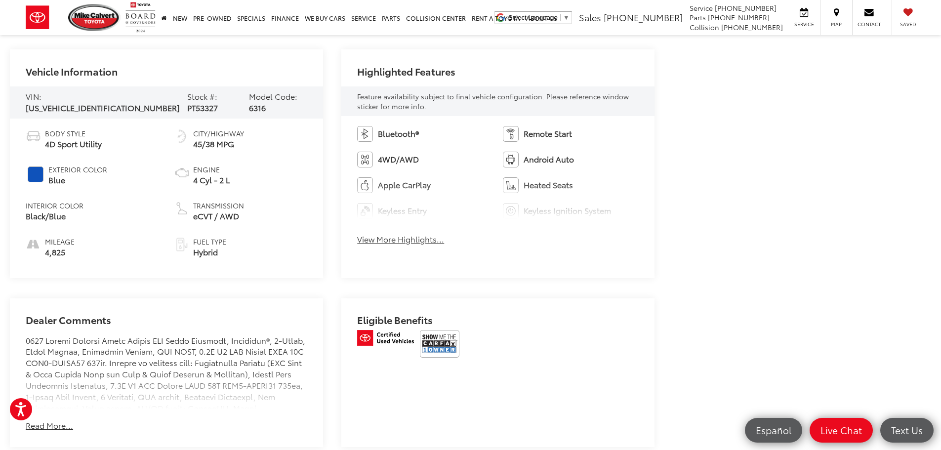
click at [400, 236] on button "View More Highlights..." at bounding box center [400, 239] width 87 height 11
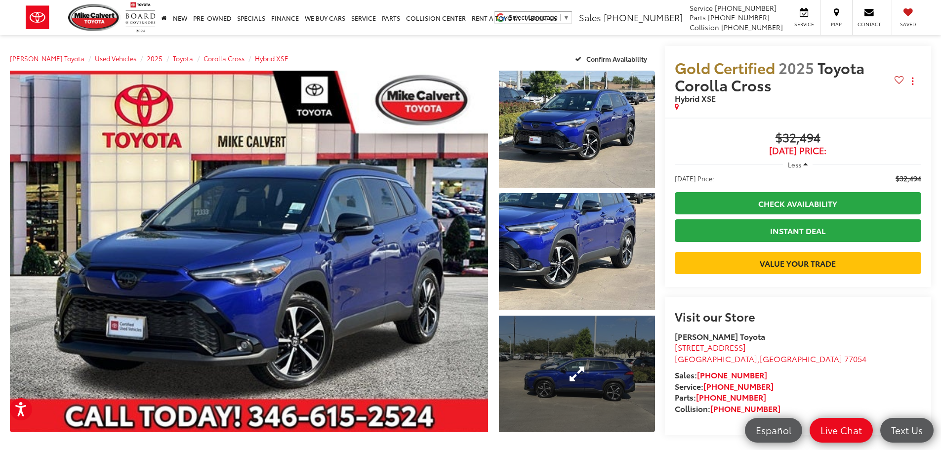
scroll to position [0, 0]
